Goal: Information Seeking & Learning: Learn about a topic

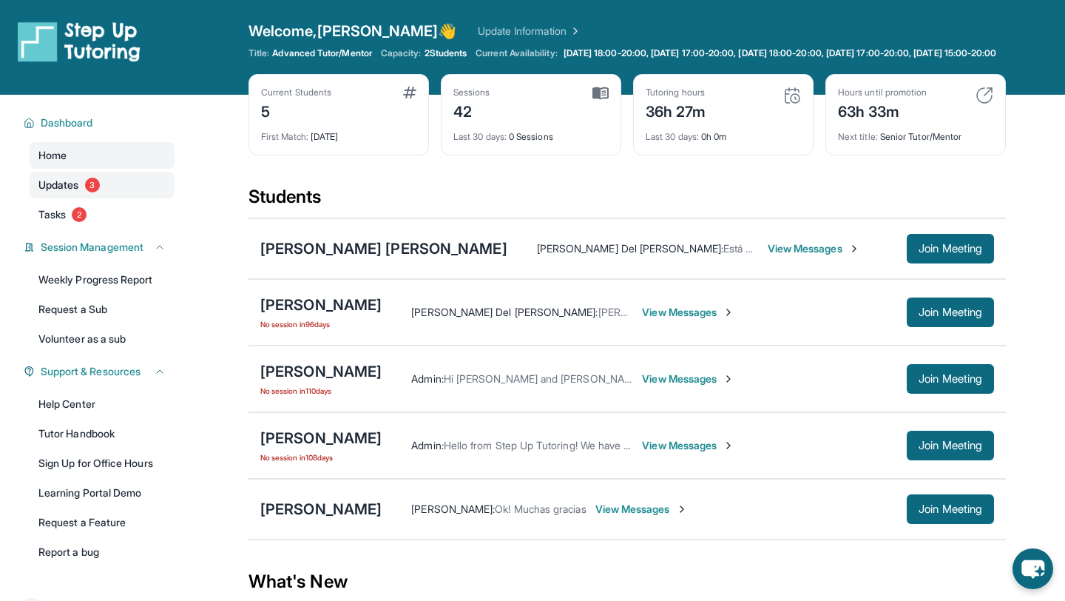
click at [45, 192] on span "Updates" at bounding box center [58, 185] width 41 height 15
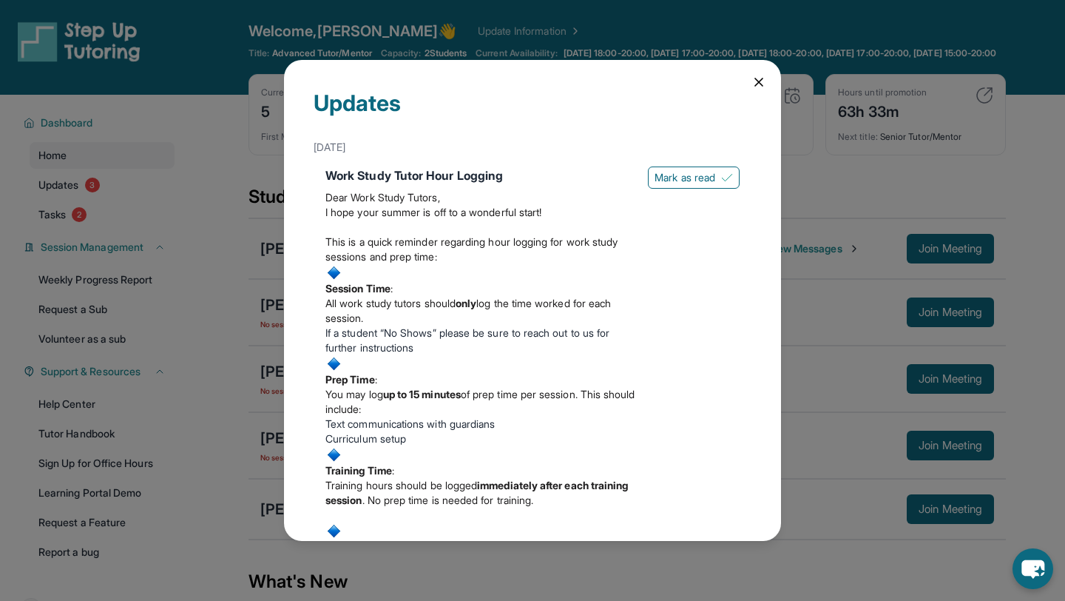
scroll to position [3, 0]
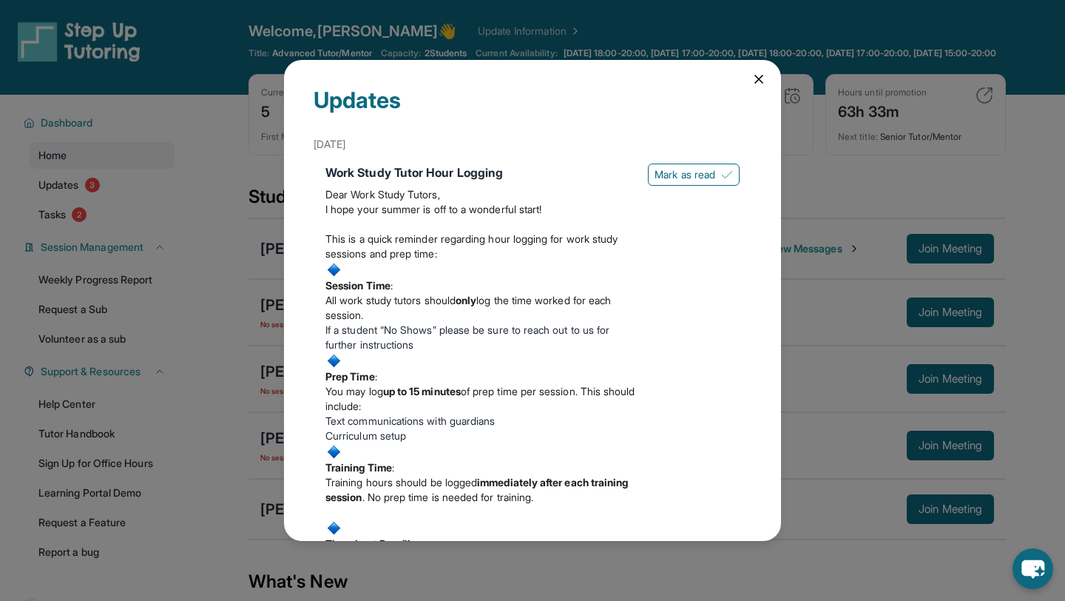
click at [758, 74] on icon at bounding box center [758, 79] width 15 height 15
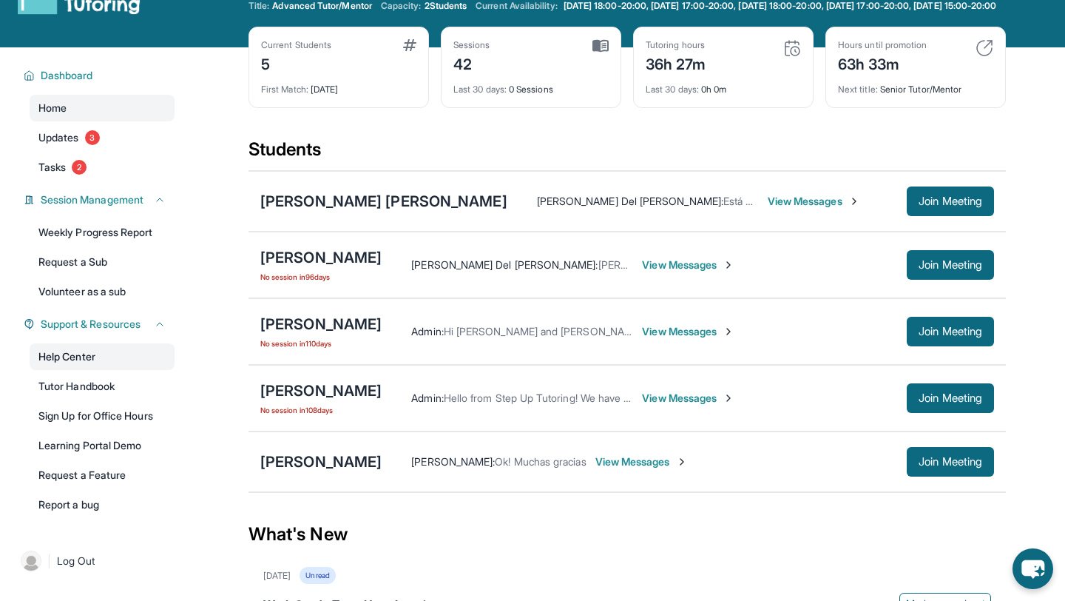
scroll to position [68, 0]
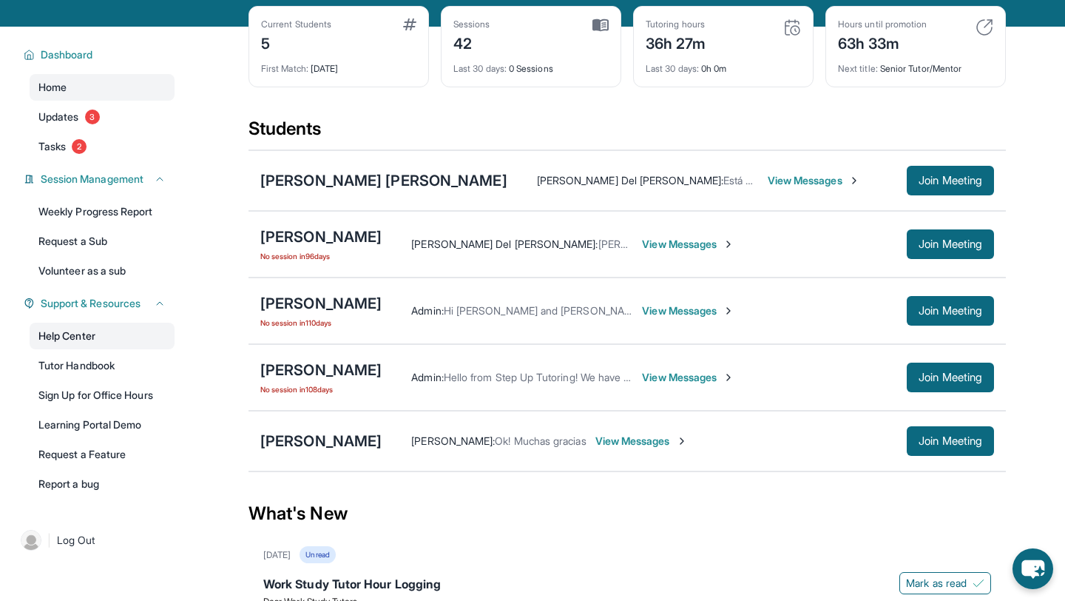
click at [111, 346] on link "Help Center" at bounding box center [102, 335] width 145 height 27
click at [70, 349] on link "Help Center" at bounding box center [102, 335] width 145 height 27
